Goal: Find specific page/section: Find specific page/section

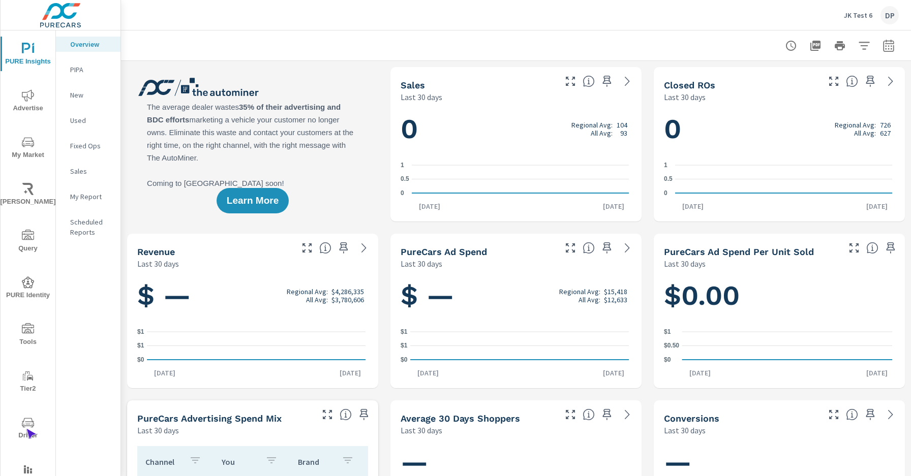
click at [26, 429] on span "Driver" at bounding box center [28, 429] width 49 height 25
